Goal: Navigation & Orientation: Find specific page/section

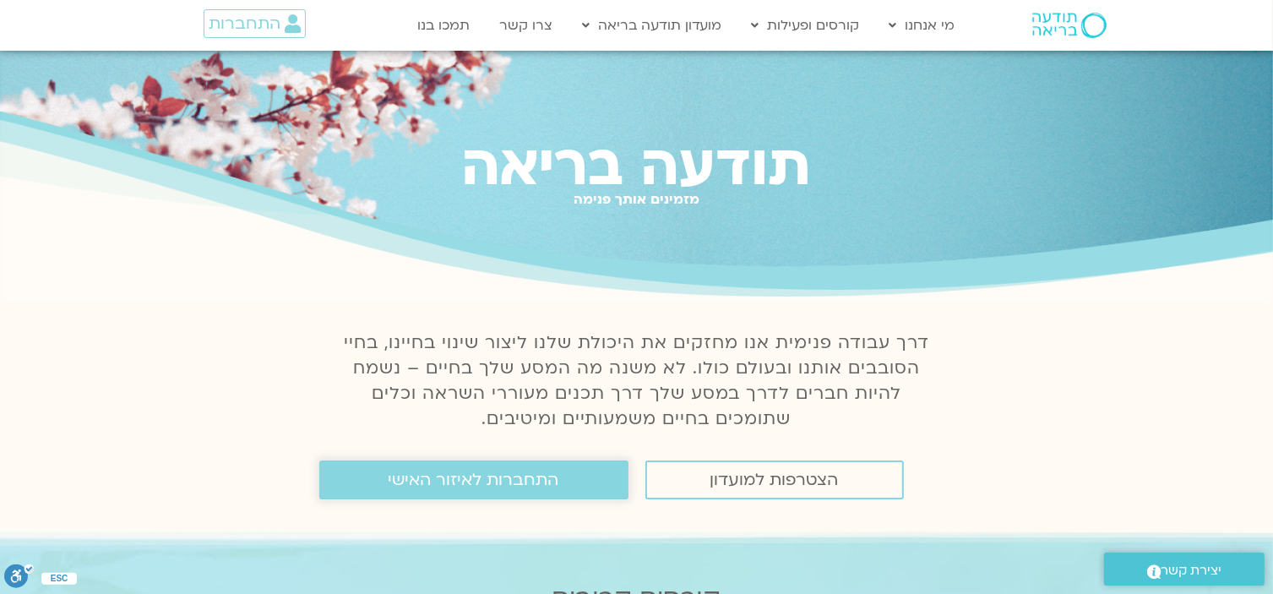
click at [524, 477] on span "התחברות לאיזור האישי" at bounding box center [474, 480] width 171 height 19
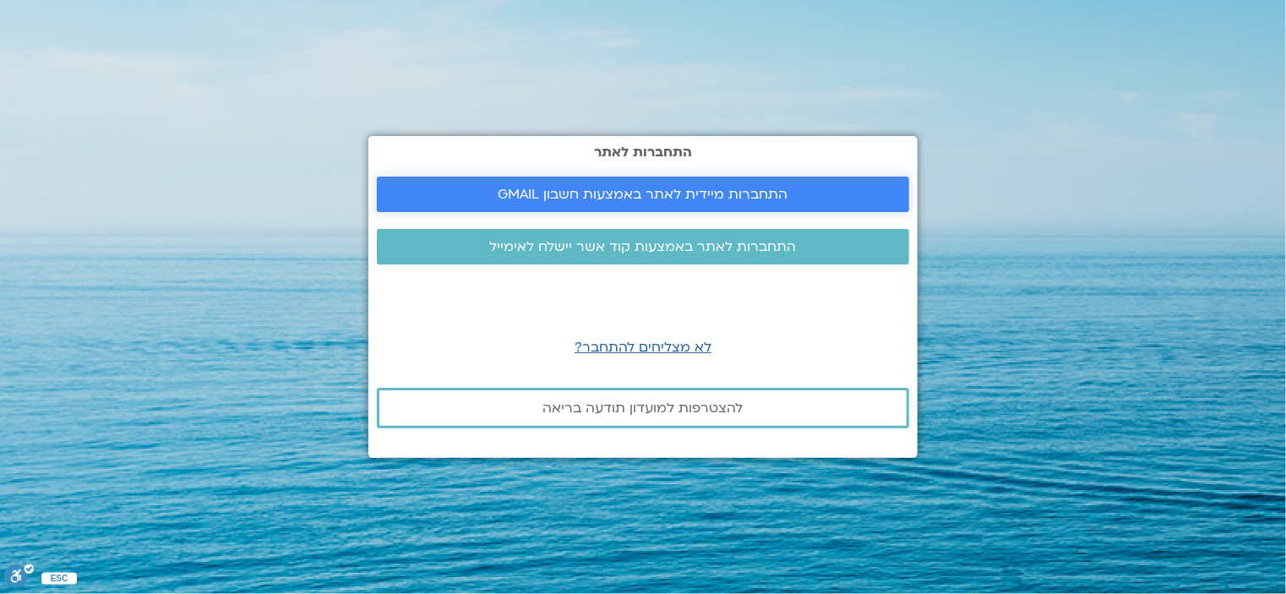
click at [672, 193] on span "התחברות מיידית לאתר באמצעות חשבון GMAIL" at bounding box center [643, 194] width 290 height 15
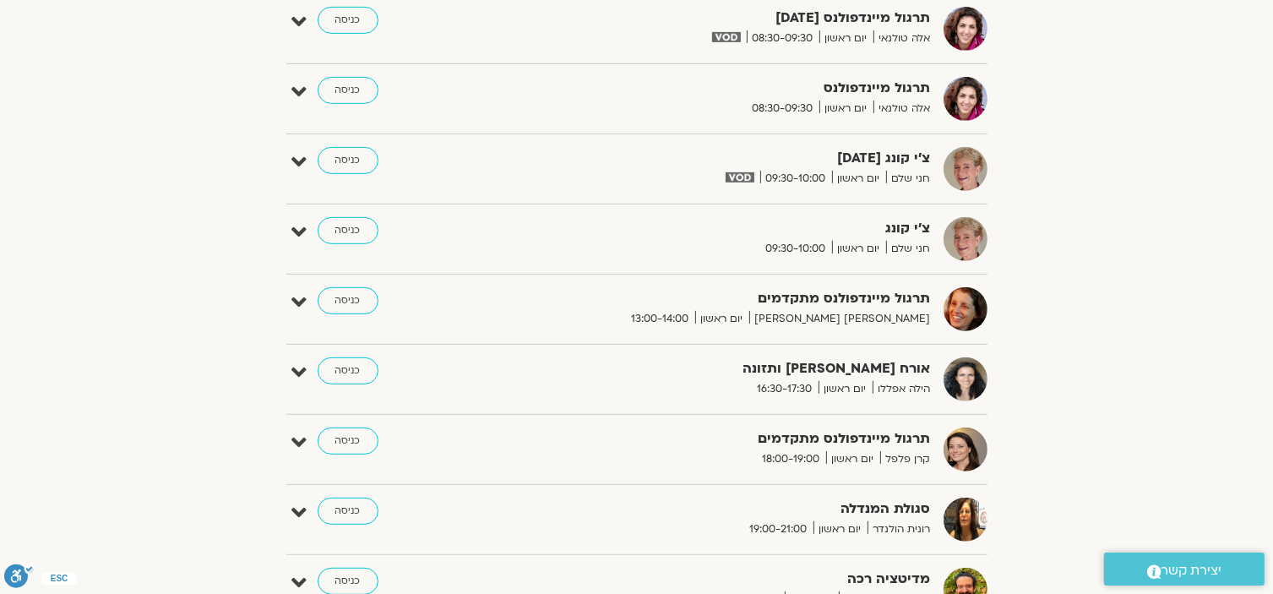
scroll to position [760, 0]
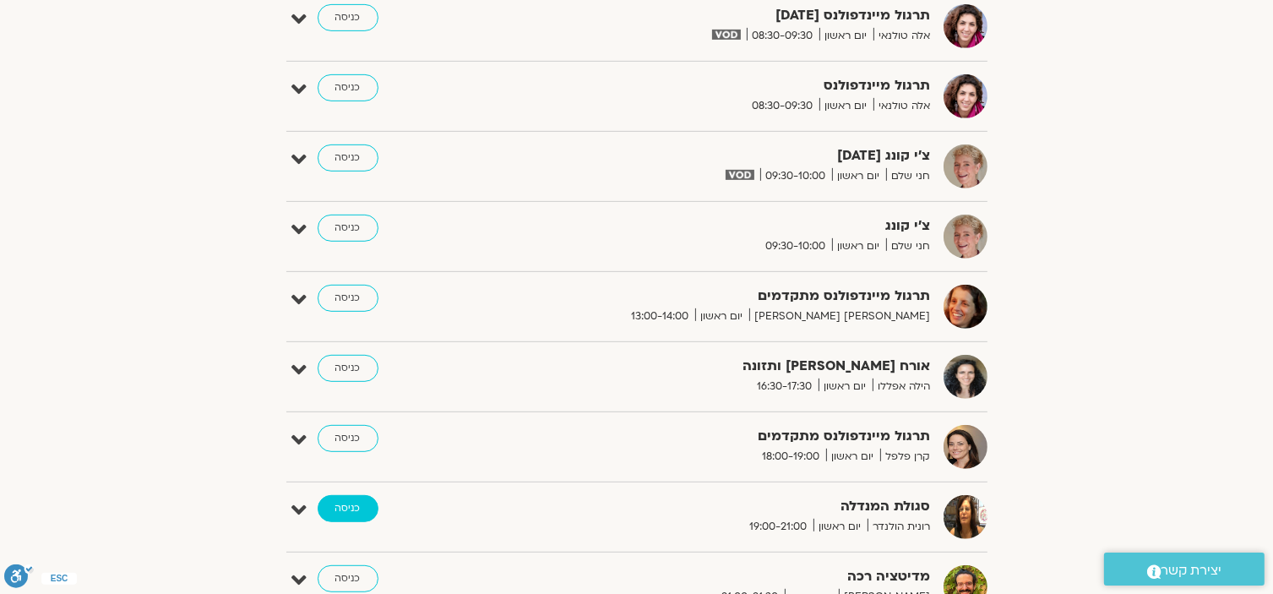
click at [348, 512] on link "כניסה" at bounding box center [348, 508] width 61 height 27
